Goal: Information Seeking & Learning: Learn about a topic

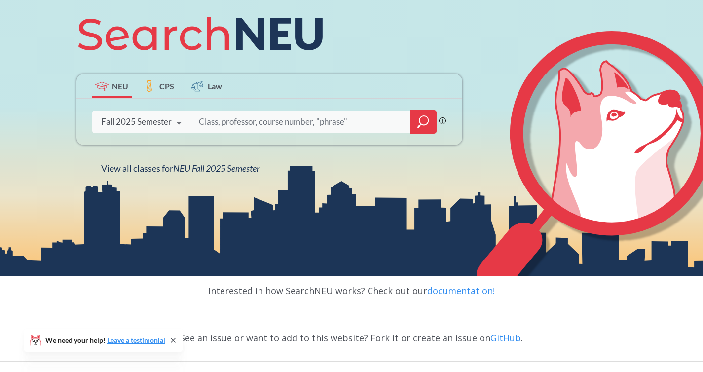
scroll to position [140, 0]
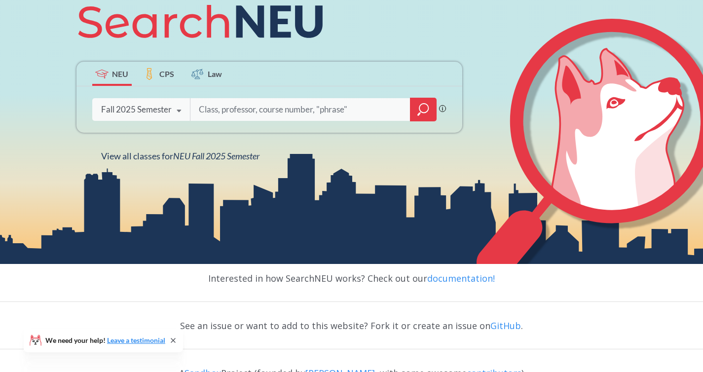
click at [147, 108] on div "Fall 2025 Semester" at bounding box center [136, 109] width 71 height 11
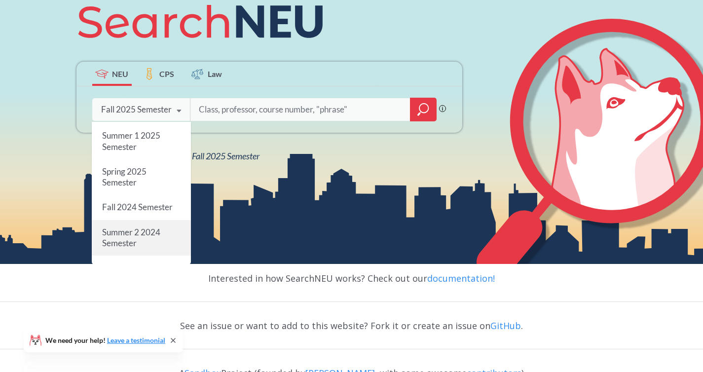
scroll to position [83, 0]
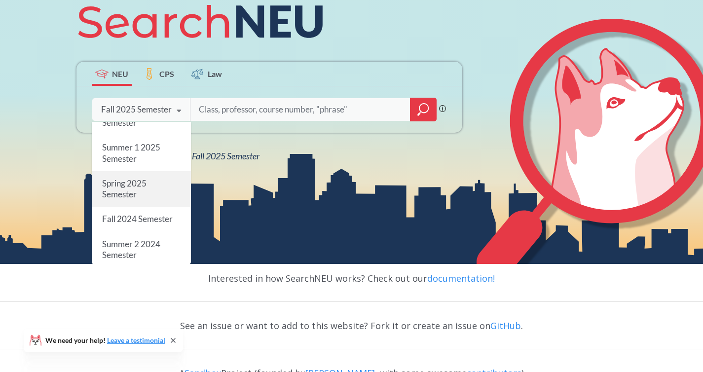
click at [153, 194] on div "Spring 2025 Semester" at bounding box center [141, 189] width 99 height 36
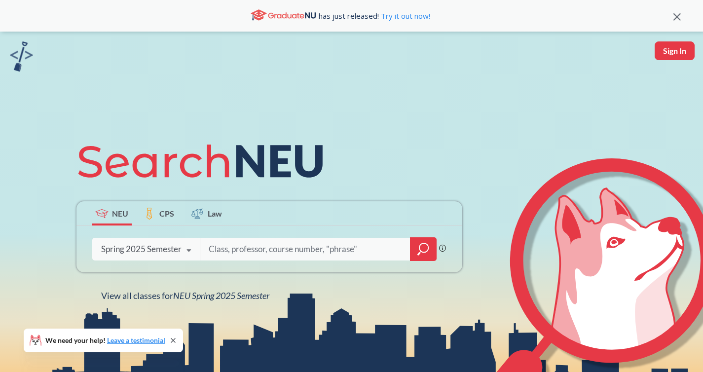
click at [250, 249] on input "search" at bounding box center [305, 249] width 195 height 21
type input "artg4550"
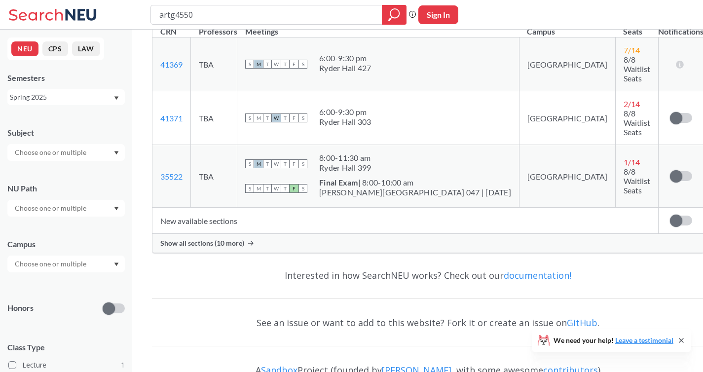
scroll to position [197, 0]
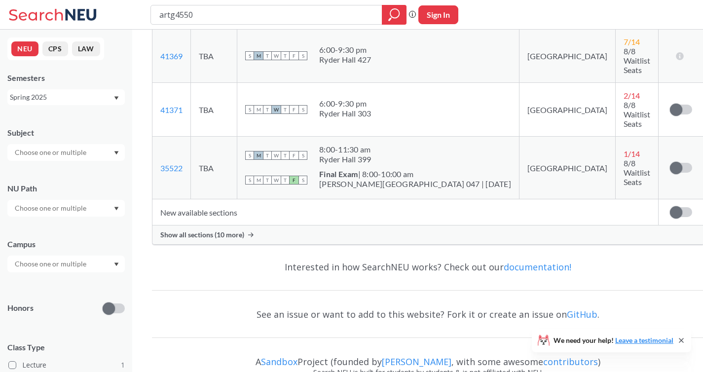
click at [242, 230] on span "Show all sections (10 more)" at bounding box center [202, 234] width 84 height 9
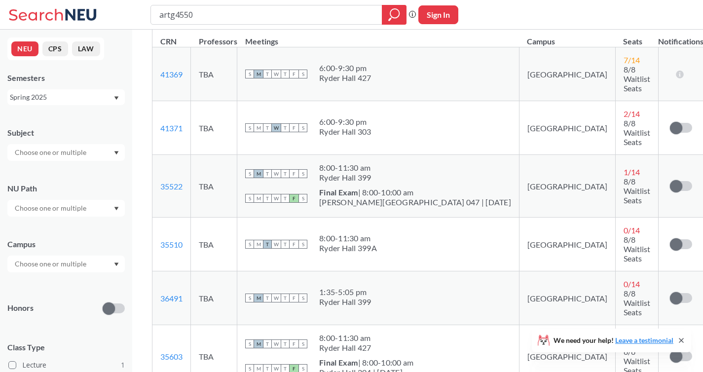
scroll to position [120, 0]
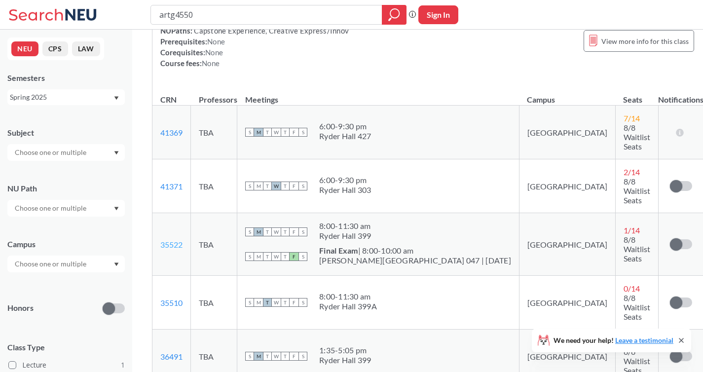
click at [178, 240] on link "35522" at bounding box center [171, 244] width 22 height 9
click at [443, 47] on div "NUPaths: Capstone Experience, Creative Express/Innov Prerequisites: None Corequ…" at bounding box center [428, 46] width 536 height 43
